Goal: Navigation & Orientation: Understand site structure

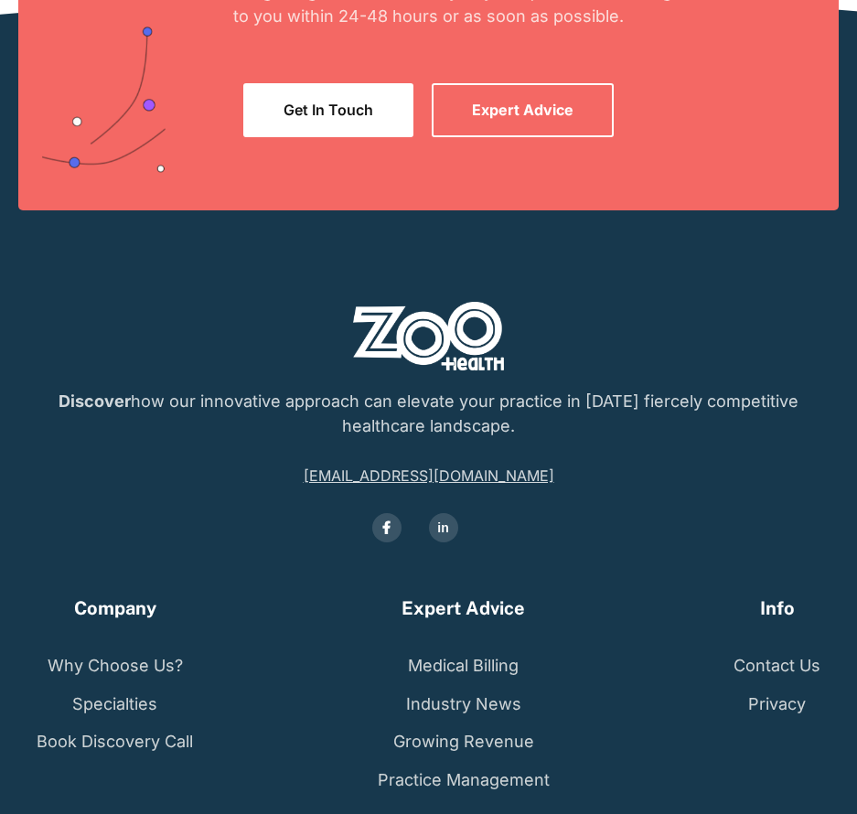
scroll to position [4293, 0]
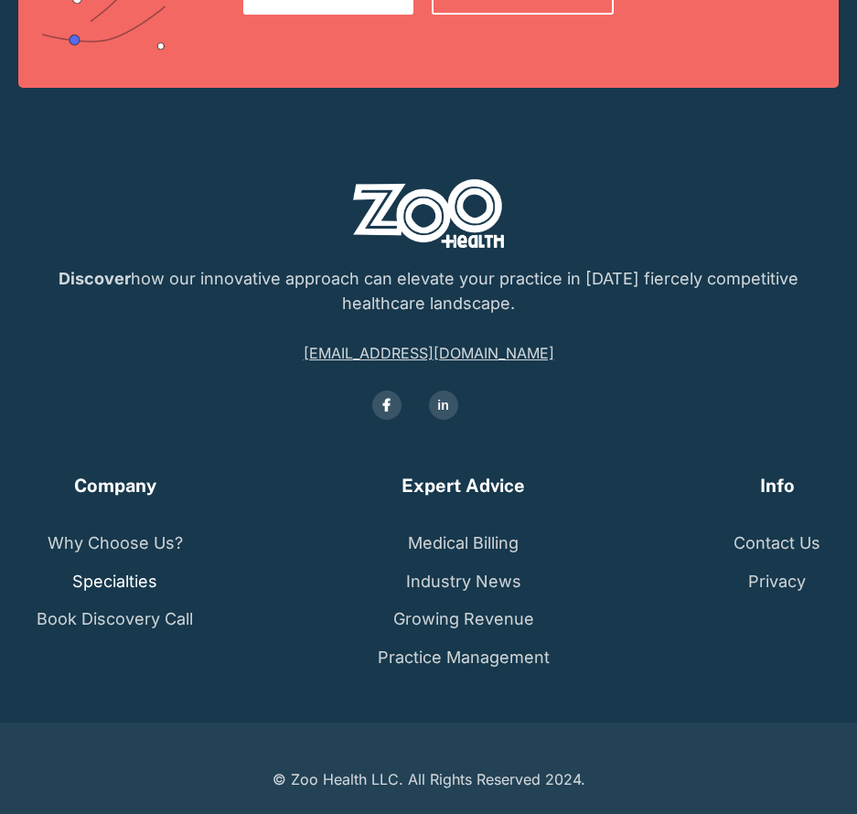
click at [139, 585] on link "Specialties" at bounding box center [114, 582] width 85 height 38
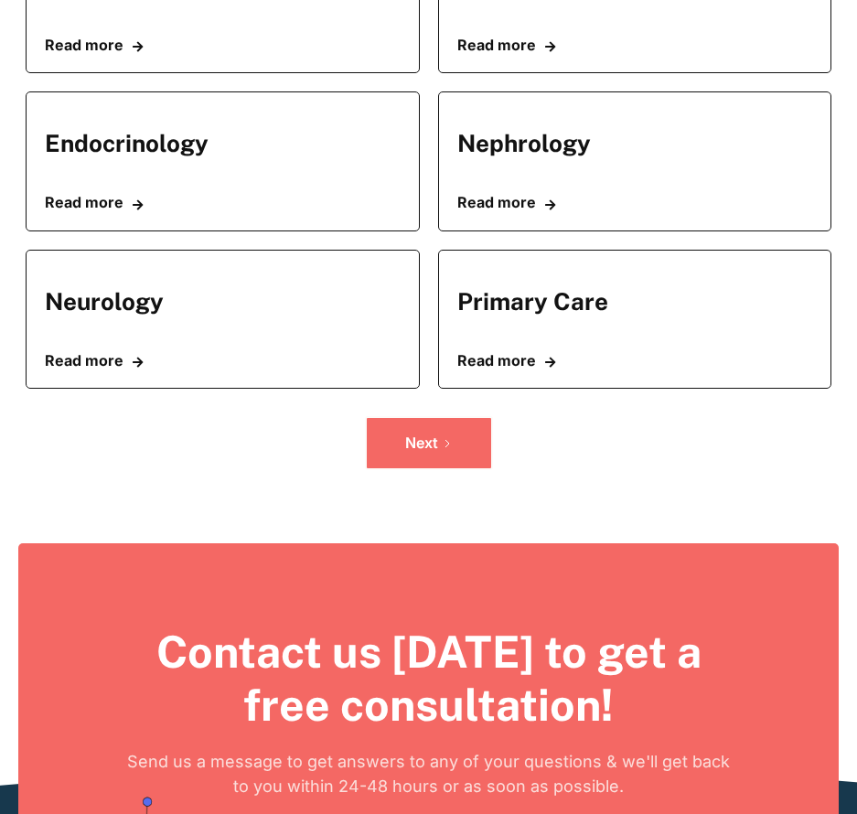
scroll to position [732, 0]
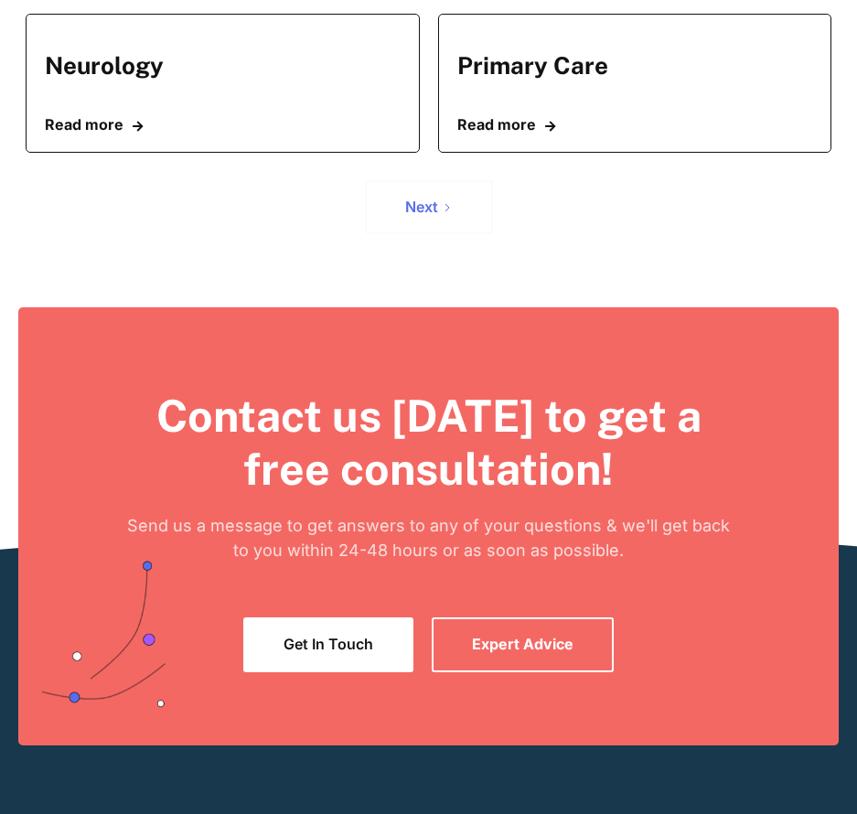
click at [421, 197] on link "Next" at bounding box center [429, 207] width 128 height 54
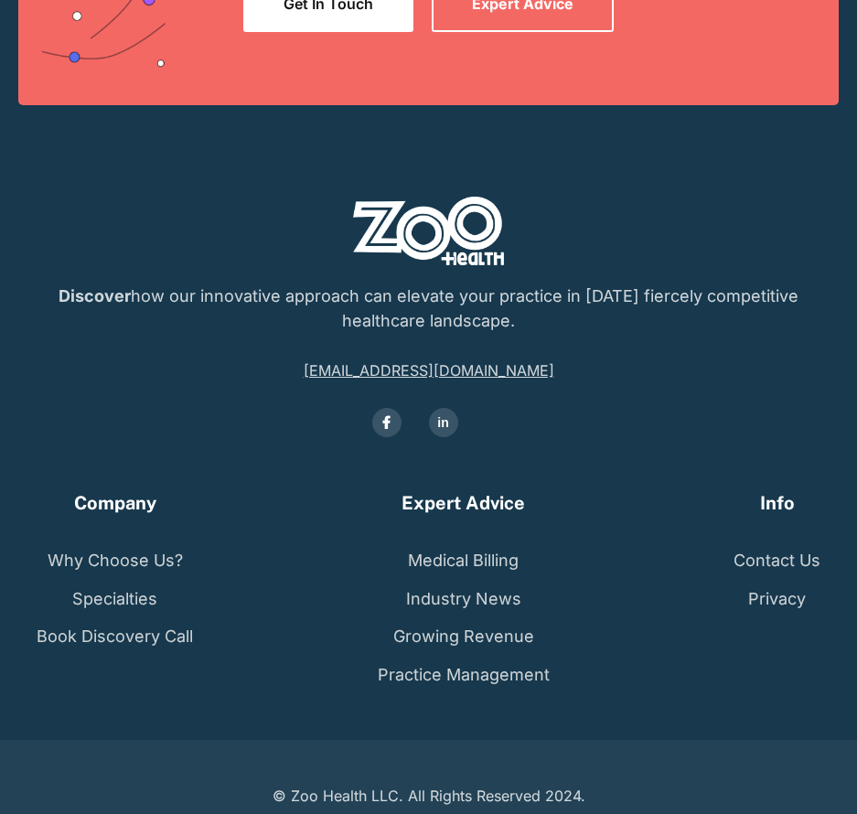
scroll to position [1390, 0]
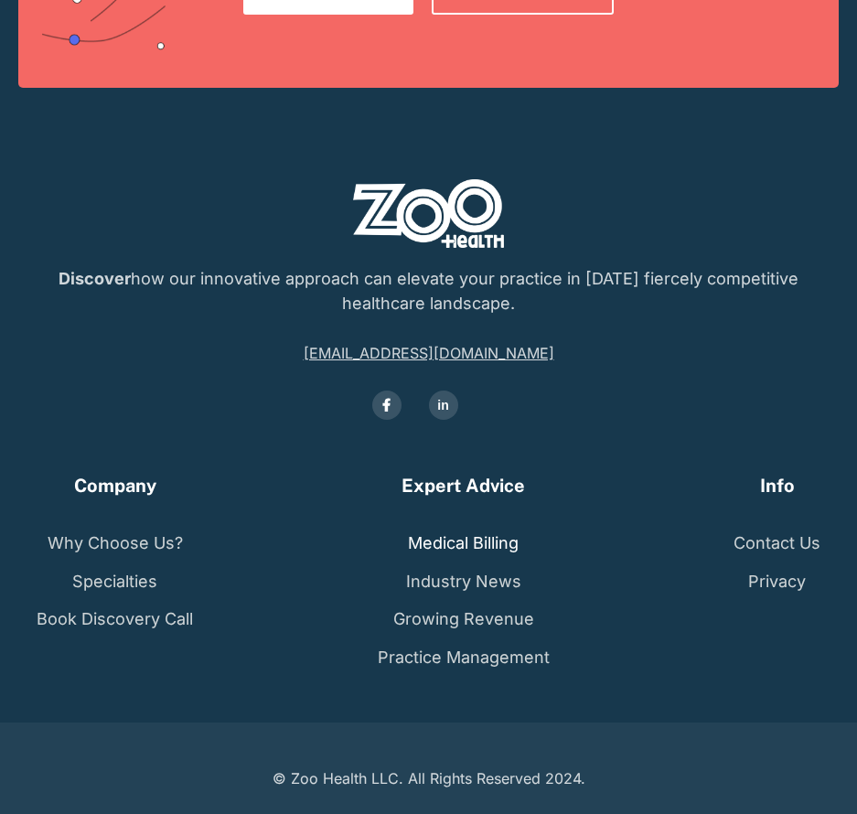
click at [498, 533] on link "Medical Billing" at bounding box center [463, 543] width 111 height 38
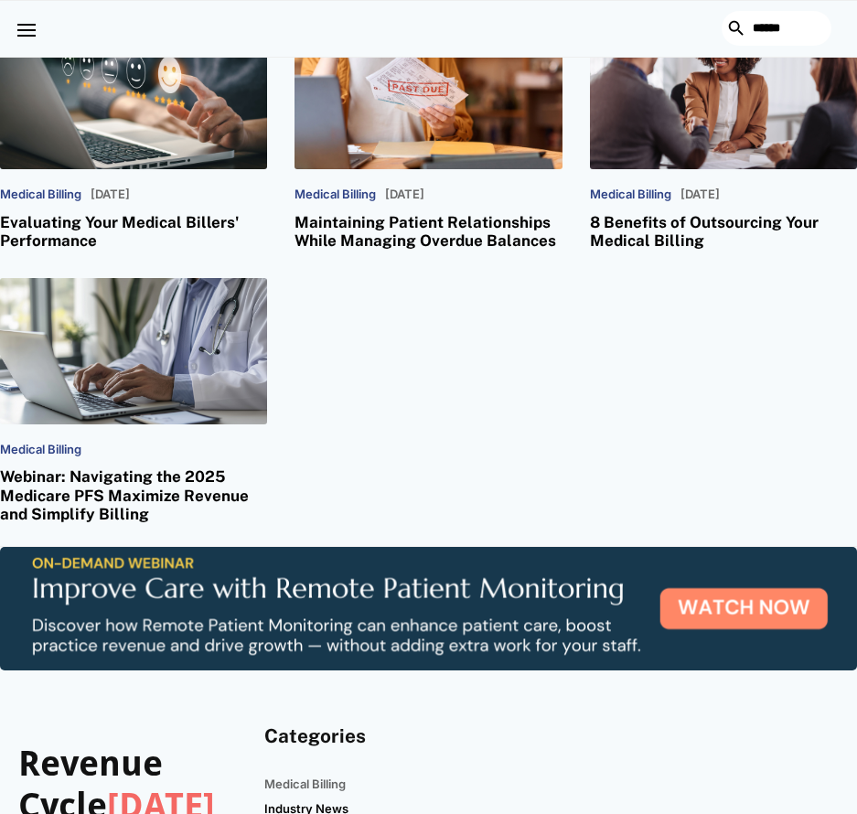
scroll to position [1555, 0]
